Goal: Information Seeking & Learning: Find specific fact

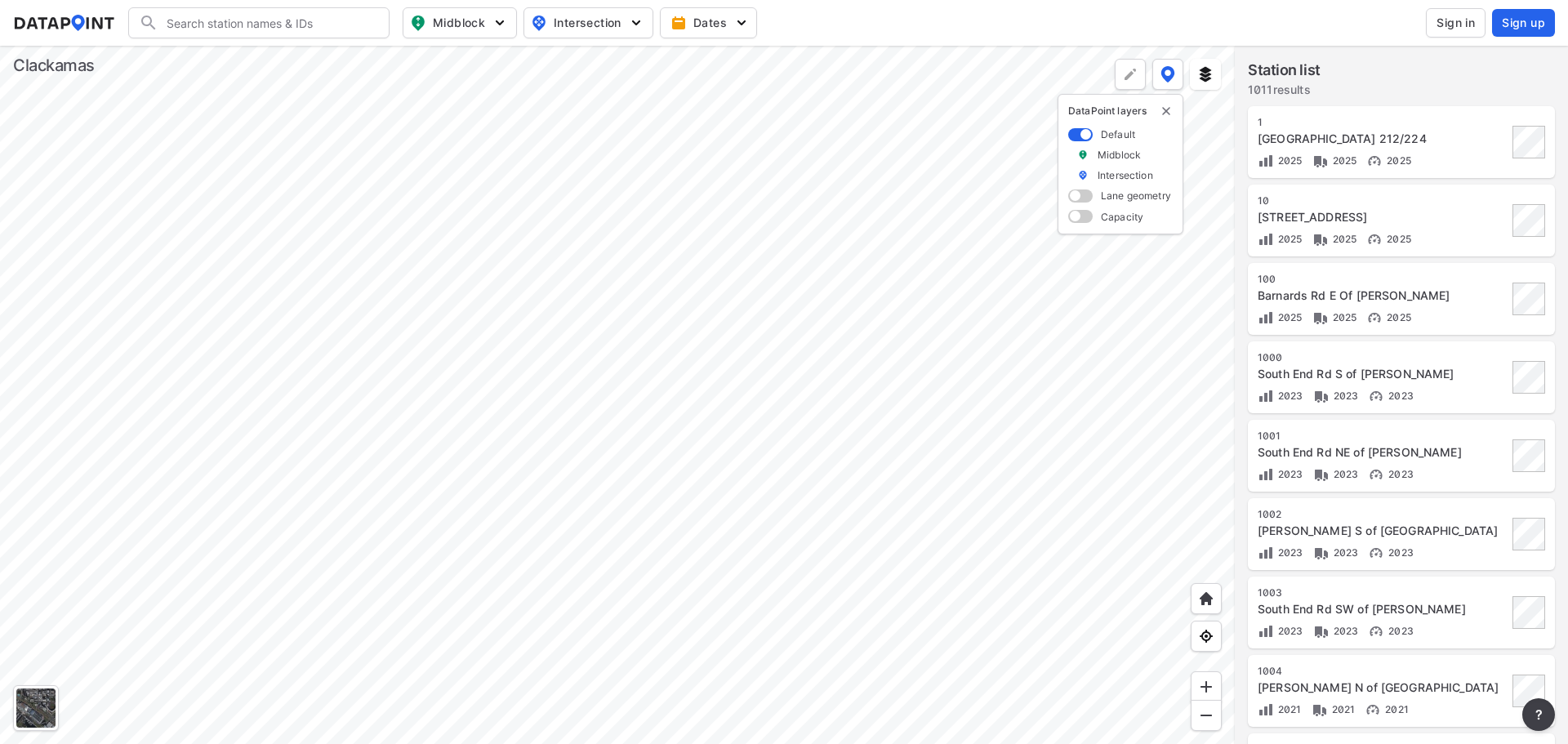
click at [550, 457] on div at bounding box center [618, 394] width 1235 height 698
click at [484, 46] on div at bounding box center [618, 394] width 1235 height 698
click at [534, 344] on div at bounding box center [618, 394] width 1235 height 698
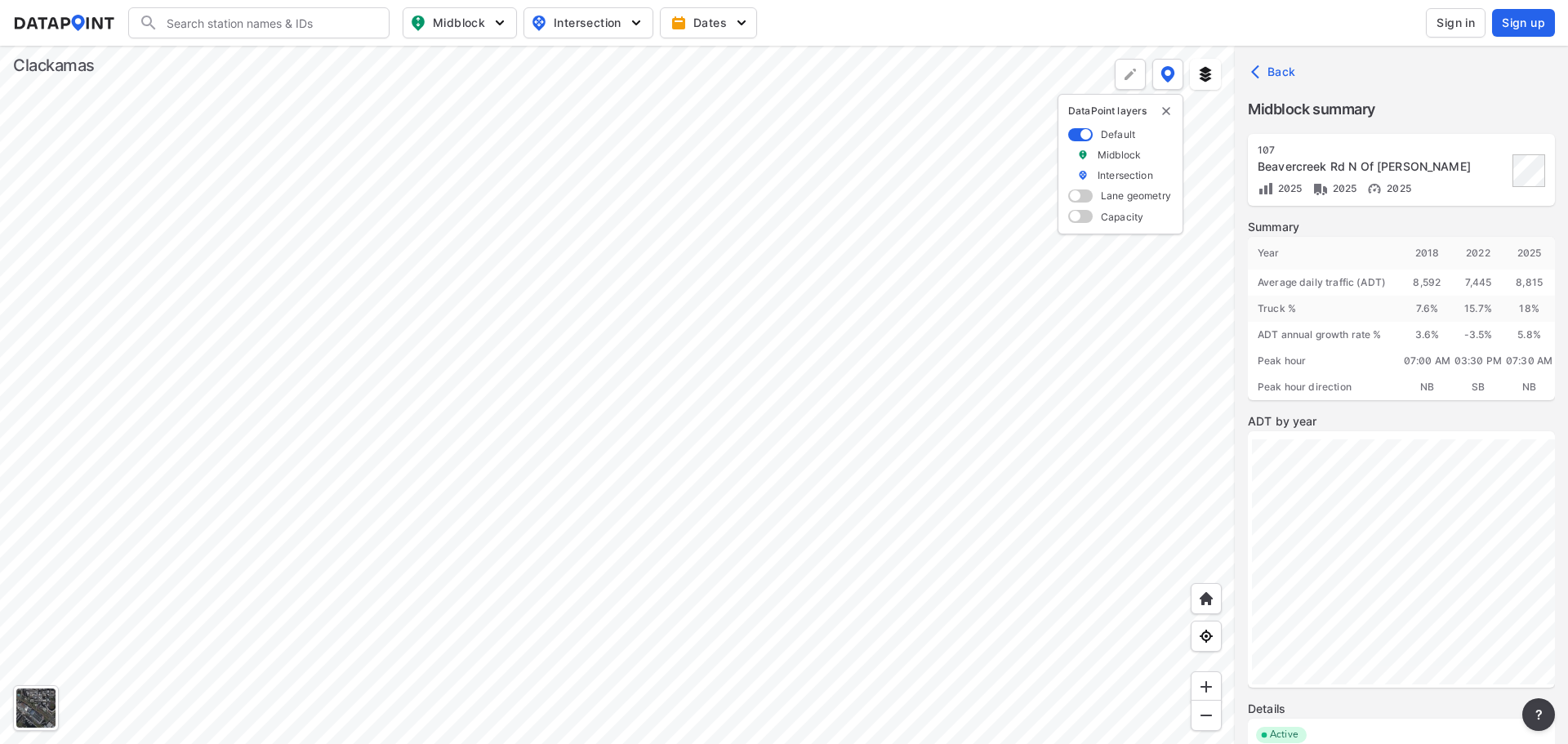
click at [1479, 18] on button "Sign in" at bounding box center [1456, 22] width 60 height 29
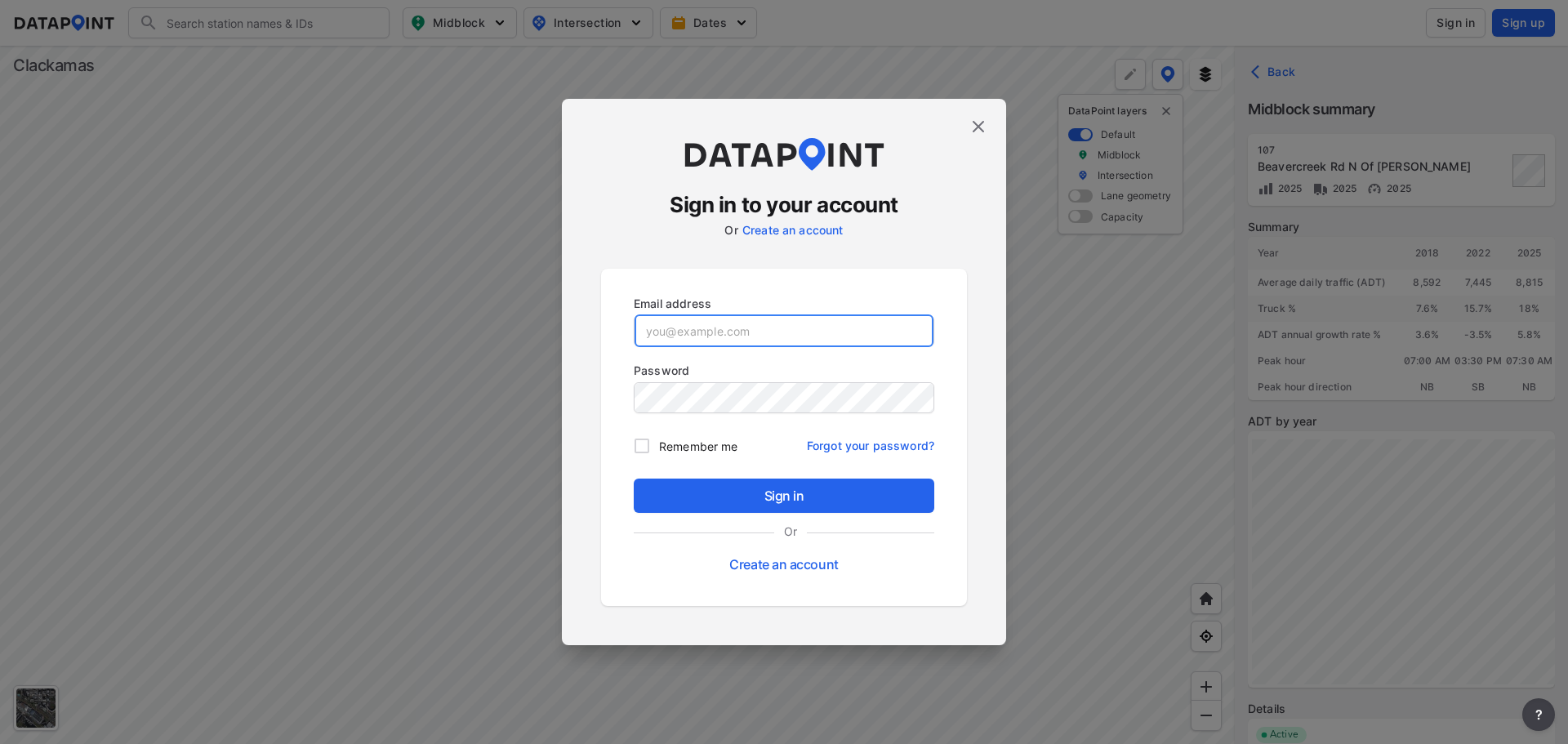
type input "[EMAIL_ADDRESS][DOMAIN_NAME]"
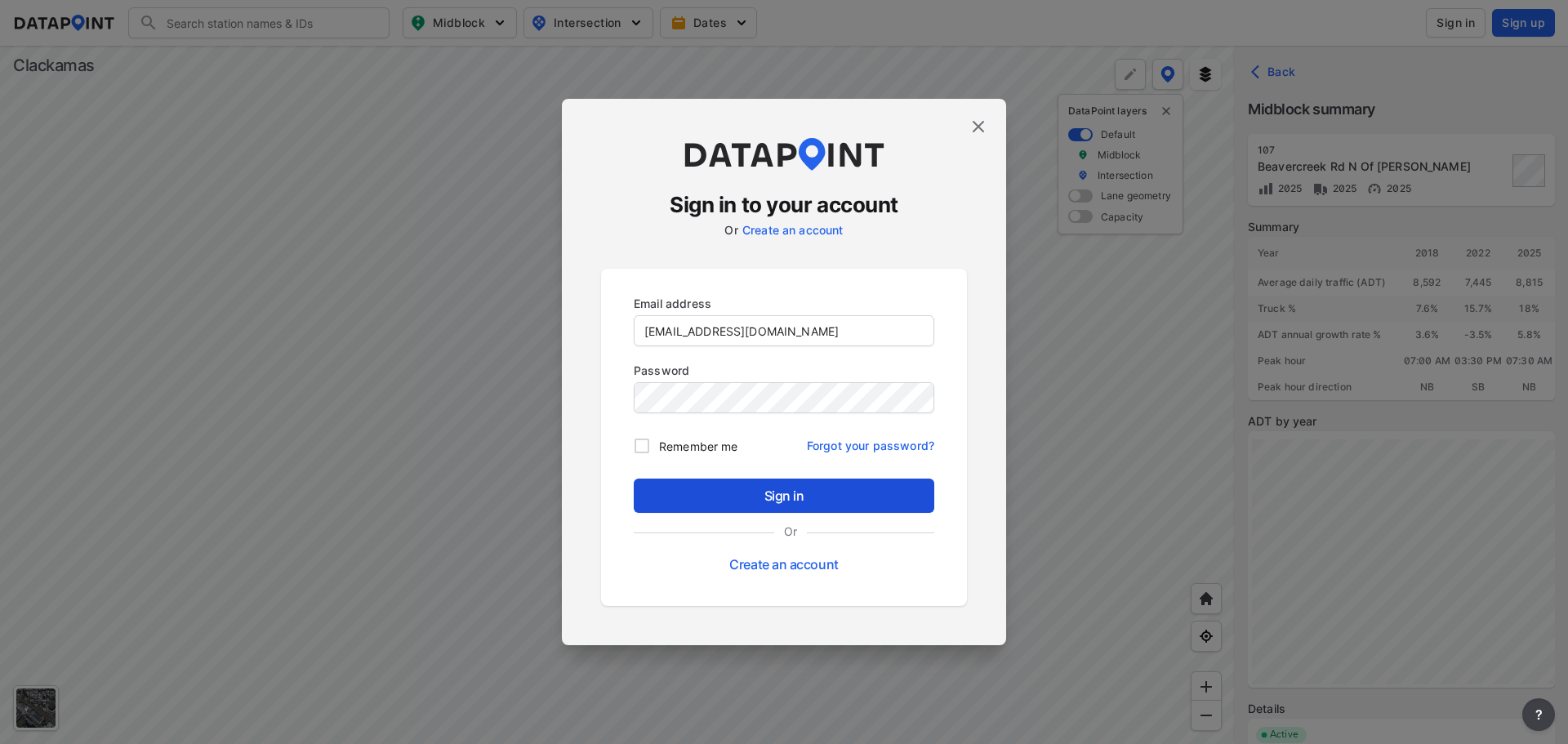
click at [726, 495] on span "Sign in" at bounding box center [784, 496] width 275 height 20
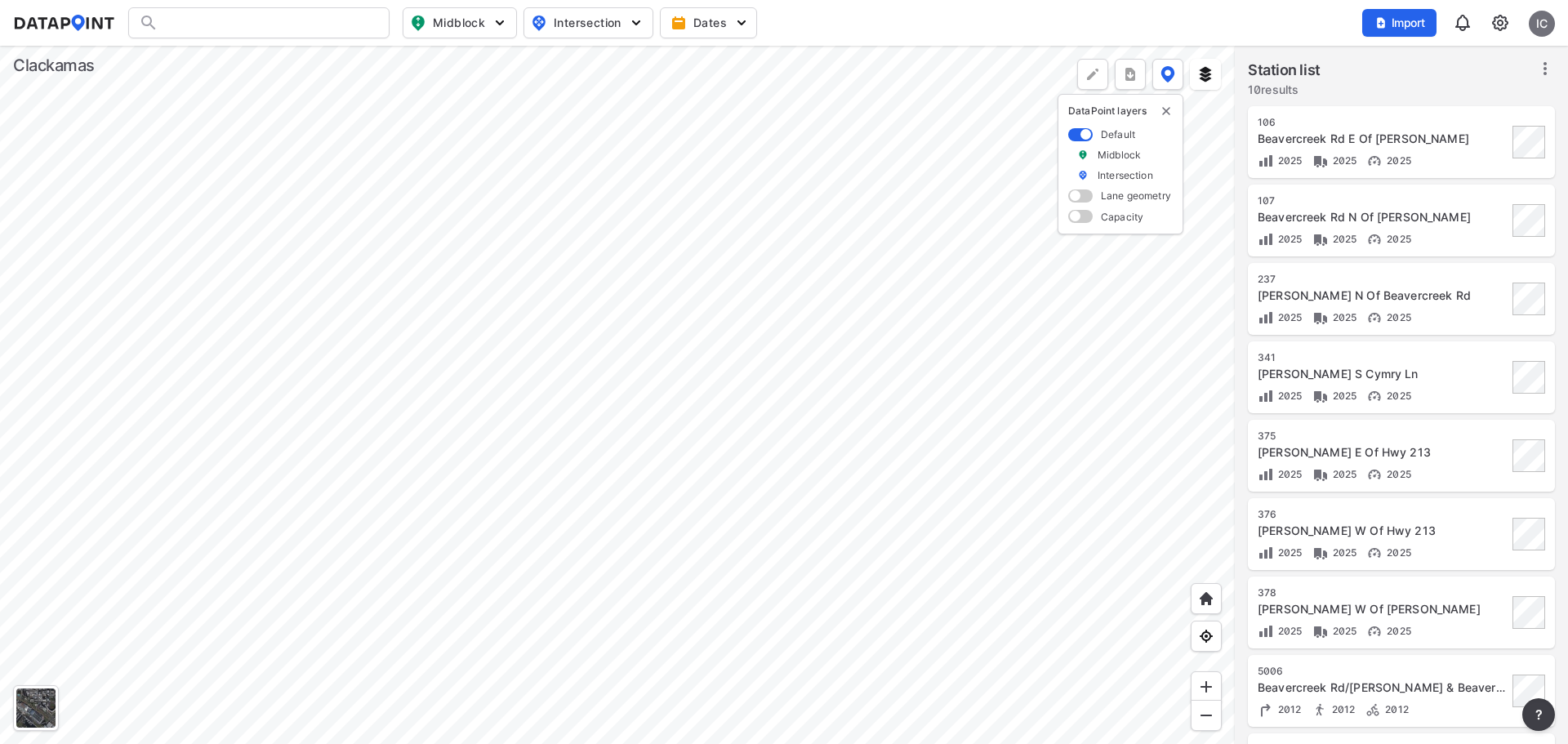
click at [820, 396] on div at bounding box center [618, 394] width 1235 height 698
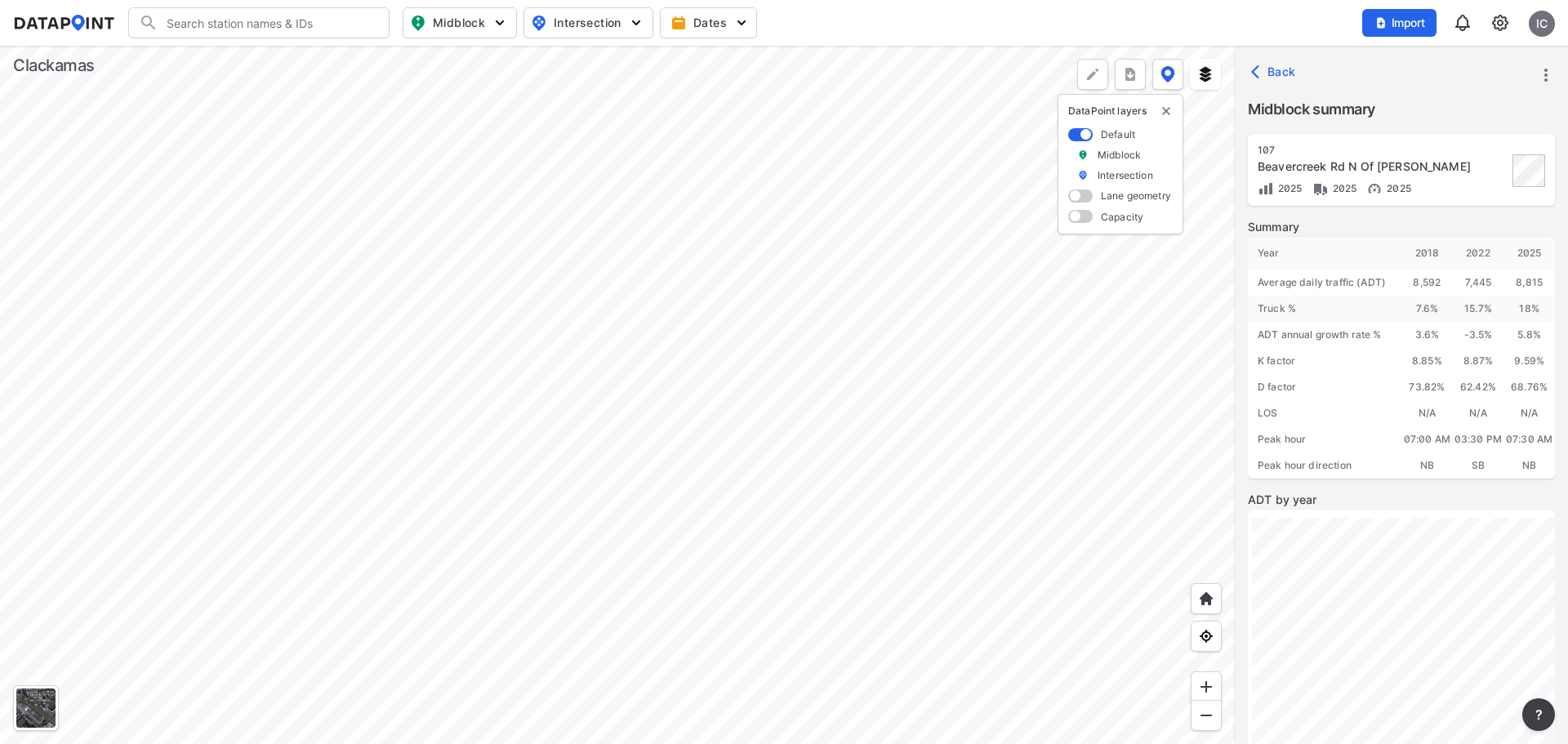
click at [669, 678] on div at bounding box center [618, 394] width 1235 height 698
click at [669, 429] on div at bounding box center [618, 394] width 1235 height 698
click at [737, 503] on div at bounding box center [618, 394] width 1235 height 698
drag, startPoint x: 1504, startPoint y: 284, endPoint x: 1551, endPoint y: 276, distance: 47.7
click at [1551, 276] on div "12,366" at bounding box center [1529, 282] width 52 height 26
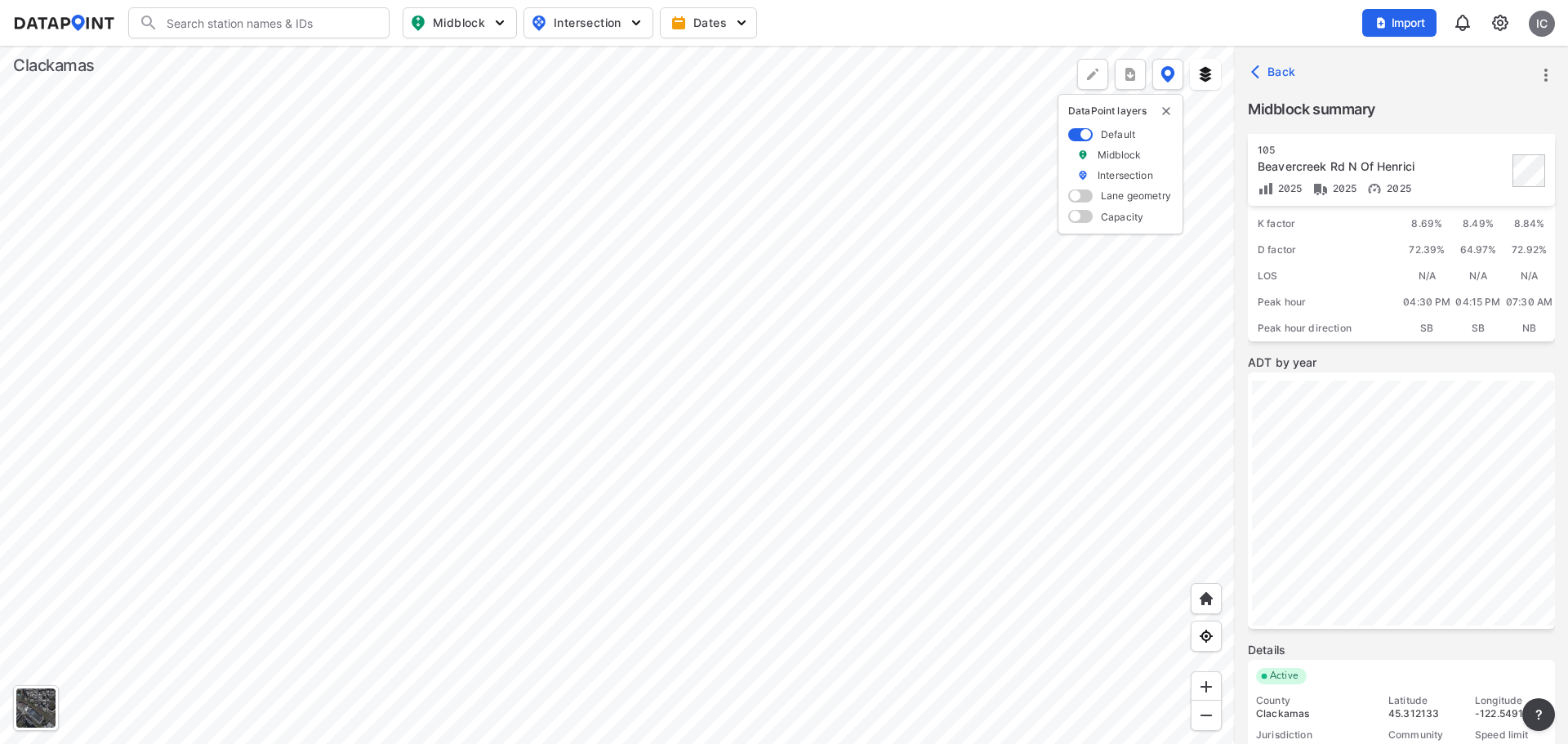
scroll to position [226, 0]
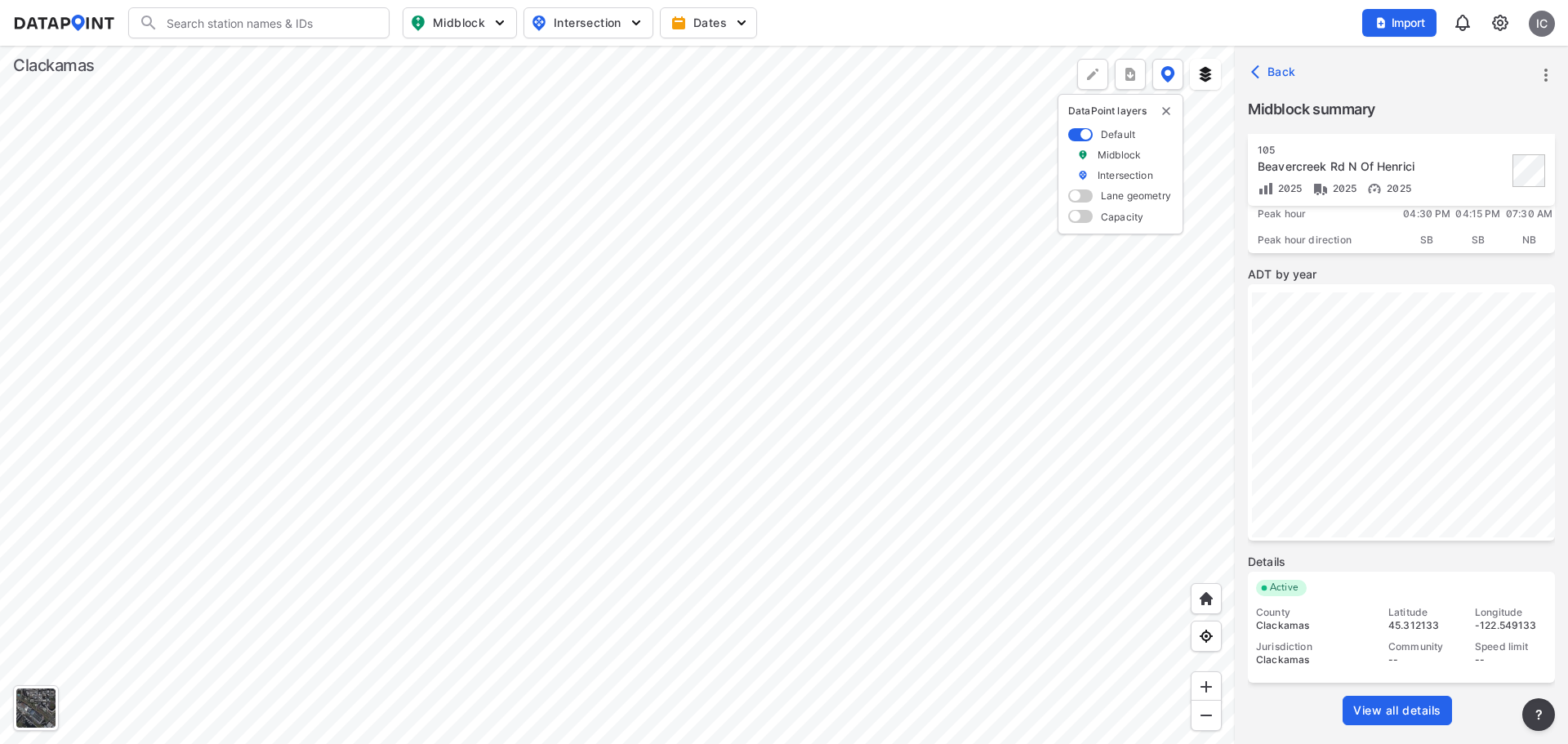
click at [1417, 711] on span "View all details" at bounding box center [1397, 711] width 88 height 17
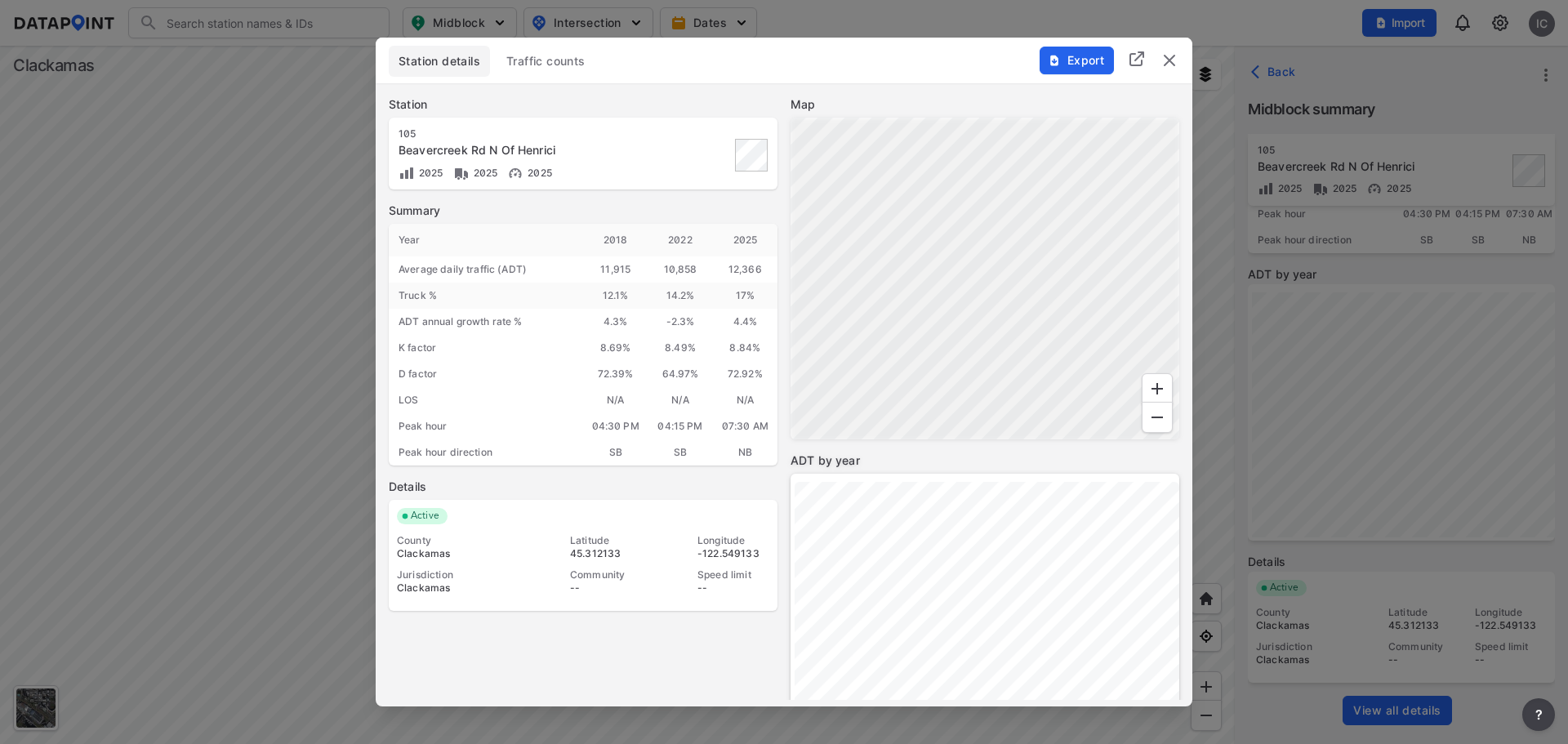
click at [552, 70] on button "Traffic counts" at bounding box center [546, 61] width 99 height 31
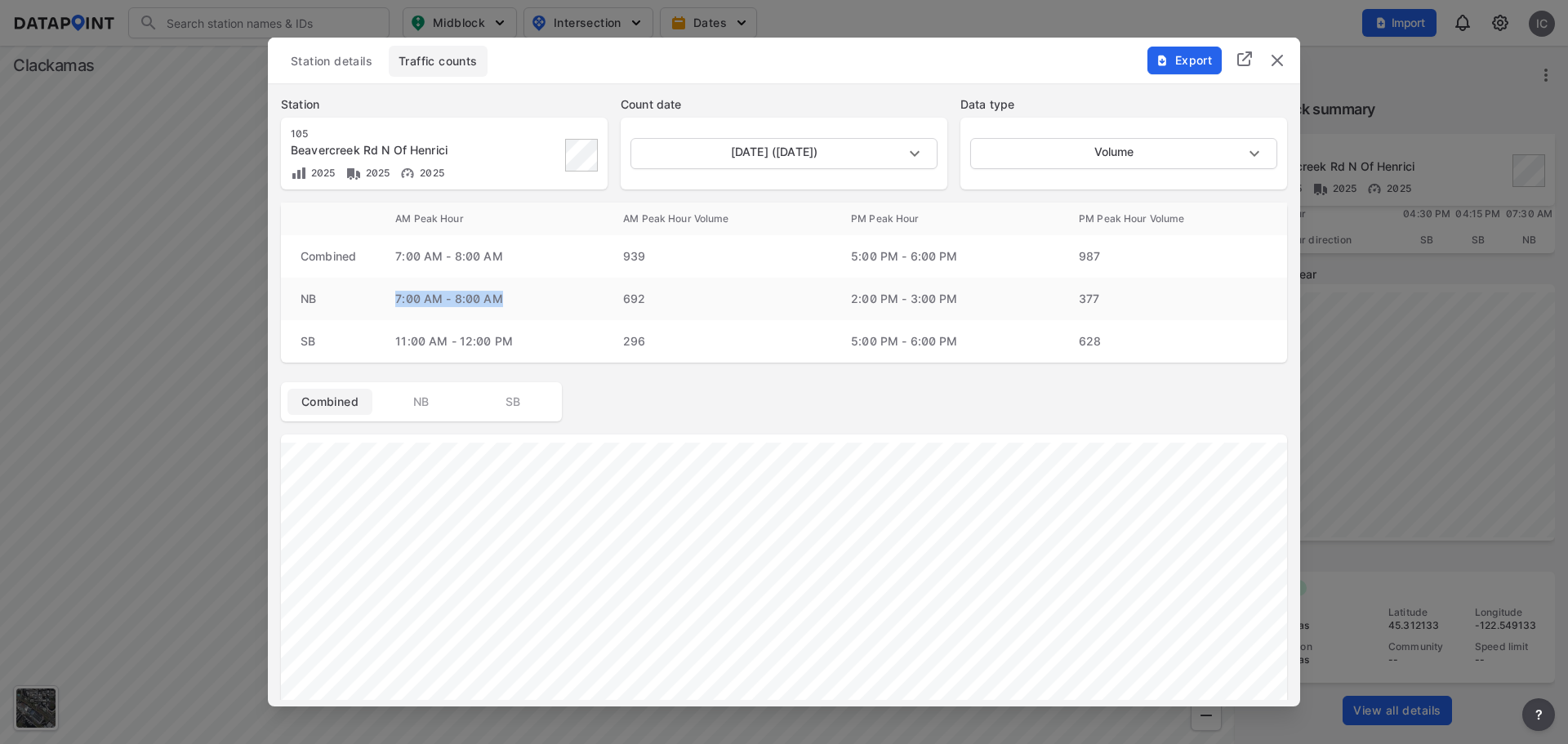
drag, startPoint x: 399, startPoint y: 298, endPoint x: 515, endPoint y: 297, distance: 116.0
click at [515, 297] on td "7:00 AM - 8:00 AM" at bounding box center [489, 299] width 228 height 42
click at [390, 333] on td "11:00 AM - 12:00 PM" at bounding box center [489, 341] width 228 height 42
drag, startPoint x: 392, startPoint y: 304, endPoint x: 592, endPoint y: 300, distance: 200.0
click at [592, 300] on td "7:00 AM - 8:00 AM" at bounding box center [489, 299] width 228 height 42
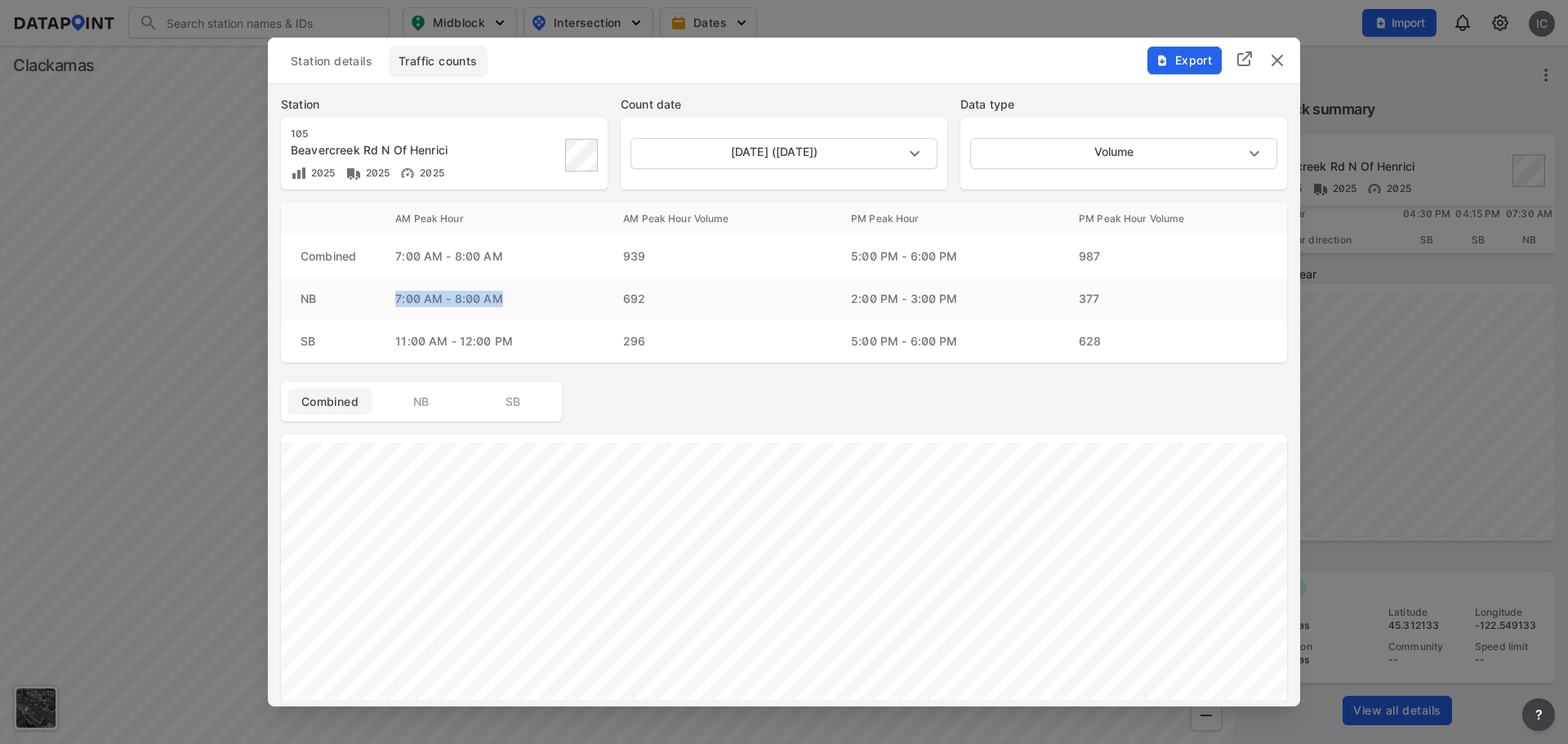
click at [565, 300] on td "7:00 AM - 8:00 AM" at bounding box center [489, 299] width 228 height 42
click at [1298, 689] on div "10:00 PM 128 Start Time Count 12:00 AM 40 1:00 AM 12 2:00 AM 18 3:00 AM 44 4:00…" at bounding box center [784, 646] width 1032 height 424
click at [1281, 69] on img "delete" at bounding box center [1278, 61] width 20 height 20
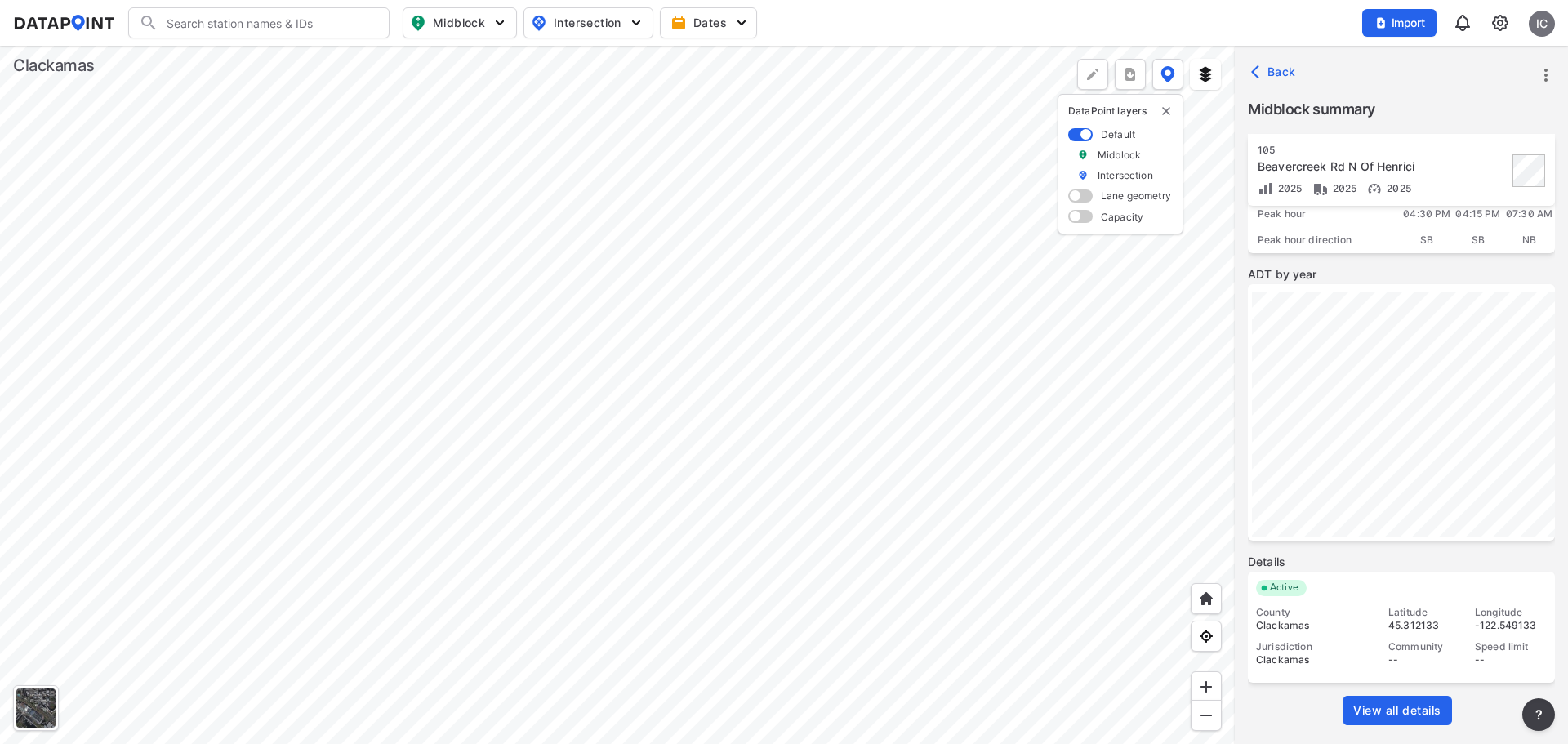
click at [827, 12] on div "Search Please enter a search term. Midblock Intersection Dates Import IC" at bounding box center [784, 22] width 1541 height 31
